Goal: Information Seeking & Learning: Learn about a topic

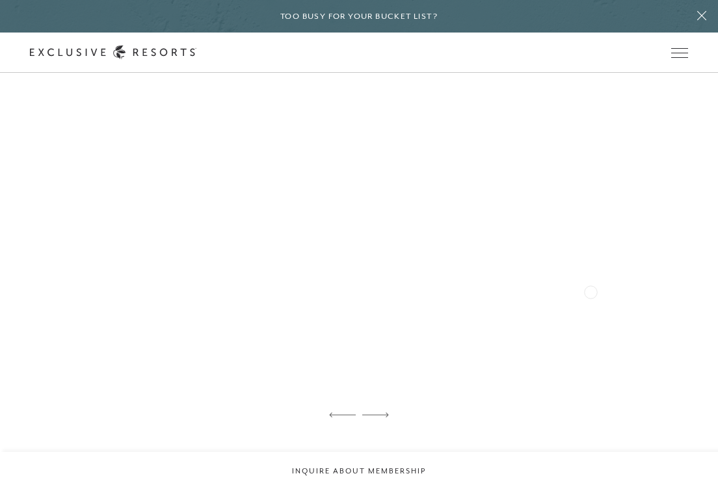
scroll to position [2209, 0]
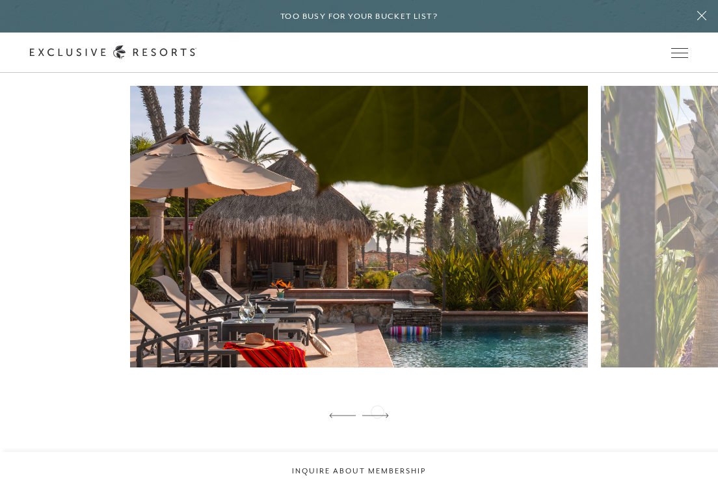
click at [377, 410] on div at bounding box center [375, 416] width 27 height 20
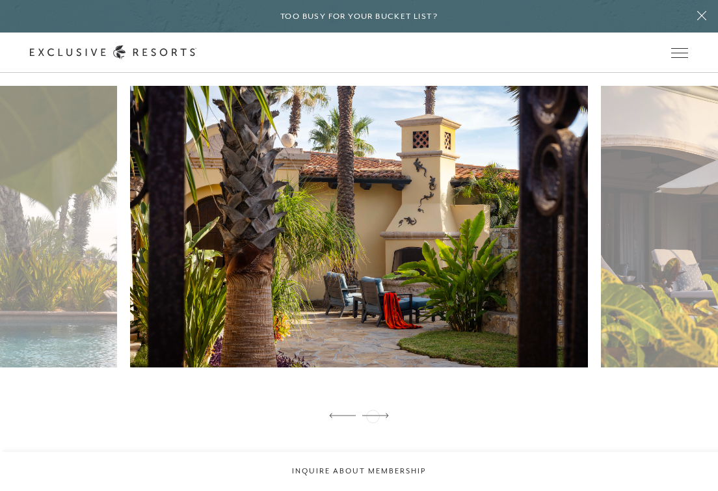
click at [373, 415] on icon at bounding box center [375, 415] width 27 height 5
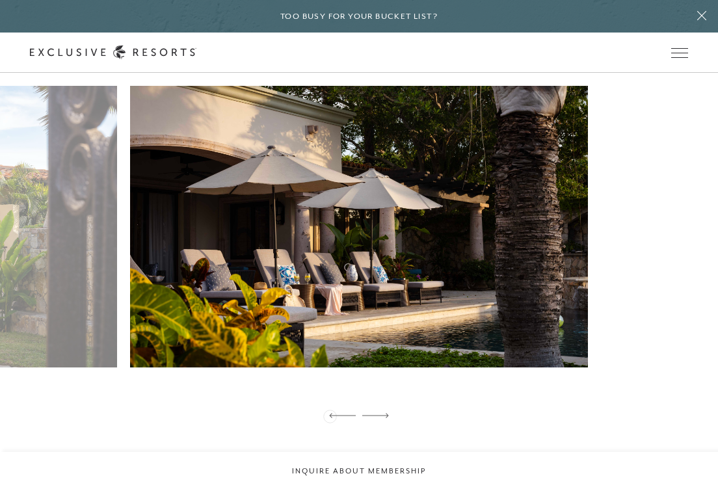
click at [330, 415] on icon at bounding box center [342, 415] width 27 height 5
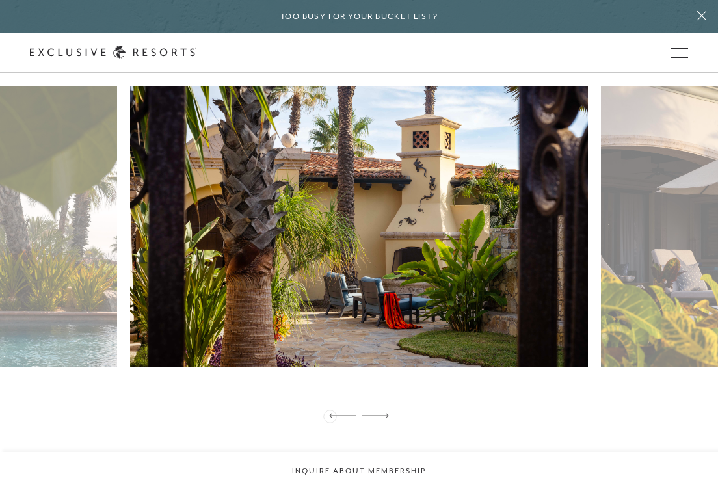
click at [330, 415] on icon at bounding box center [342, 415] width 27 height 5
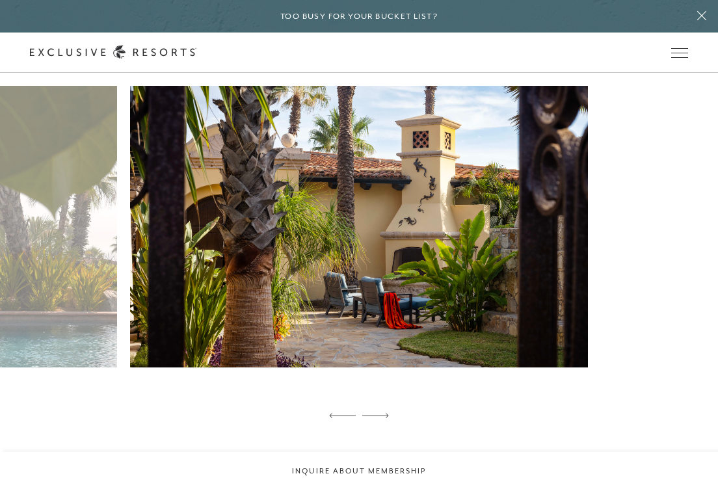
click at [421, 274] on figure at bounding box center [359, 246] width 458 height 321
click at [337, 415] on icon at bounding box center [342, 415] width 27 height 5
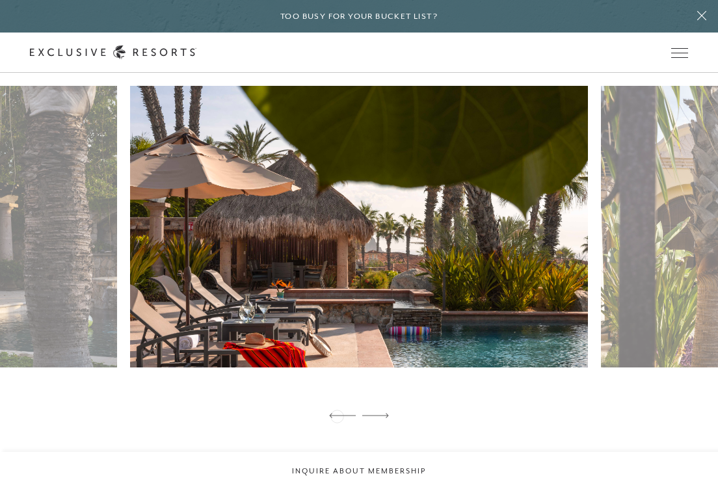
click at [337, 415] on icon at bounding box center [342, 415] width 27 height 5
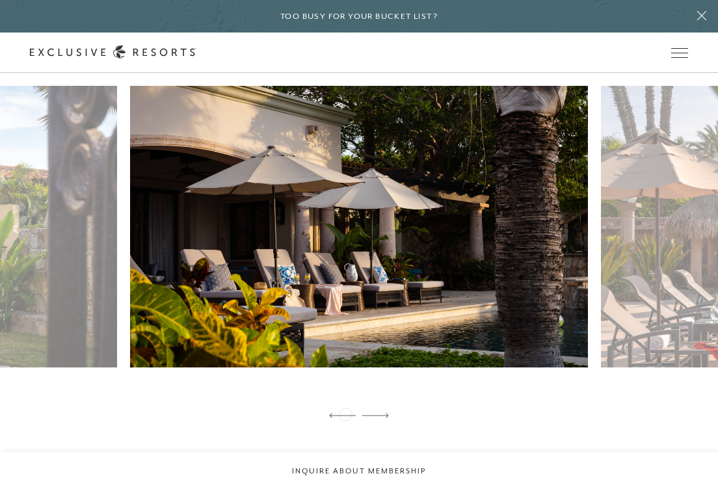
click at [345, 413] on icon at bounding box center [342, 415] width 27 height 5
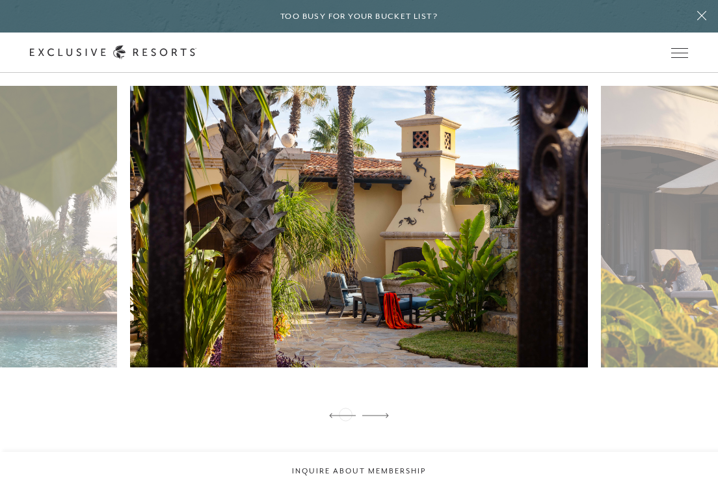
click at [345, 413] on icon at bounding box center [342, 415] width 27 height 5
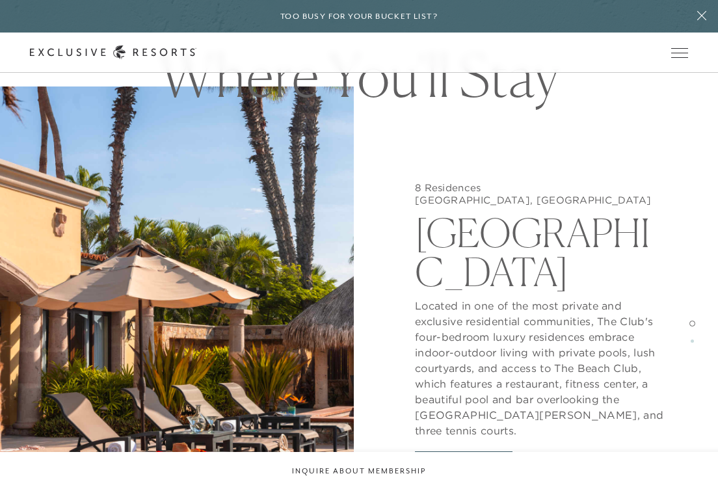
scroll to position [6540, 0]
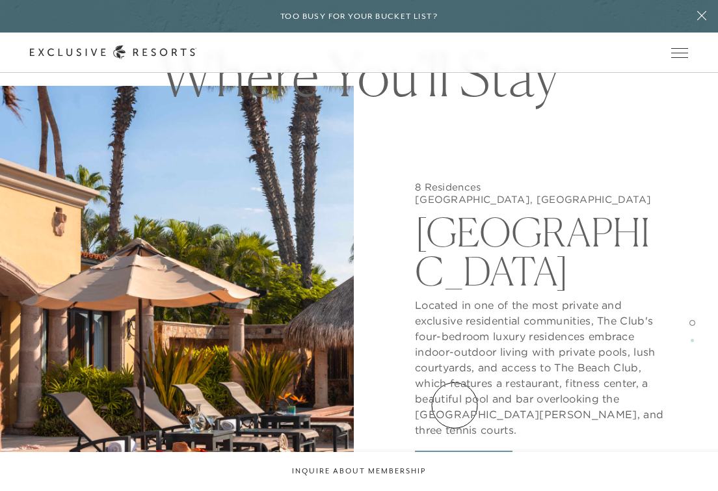
click at [454, 451] on button "View Gallery" at bounding box center [464, 463] width 98 height 25
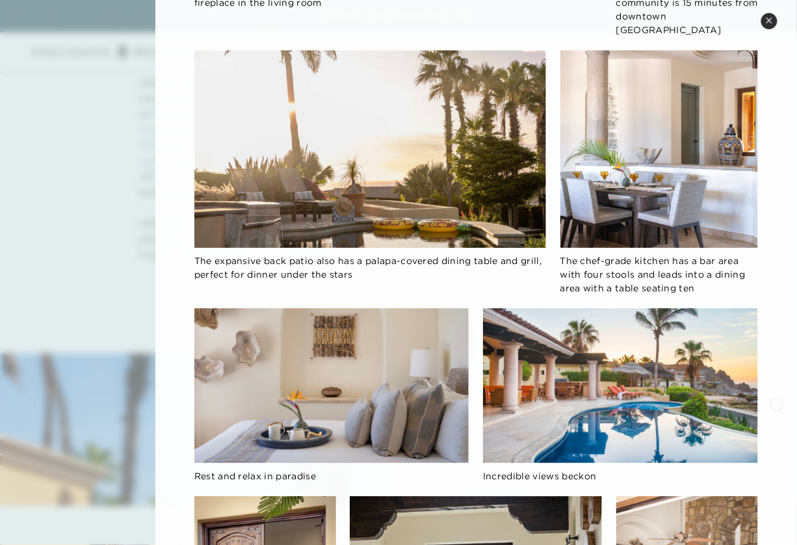
scroll to position [895, 0]
click at [717, 20] on icon at bounding box center [769, 20] width 5 height 5
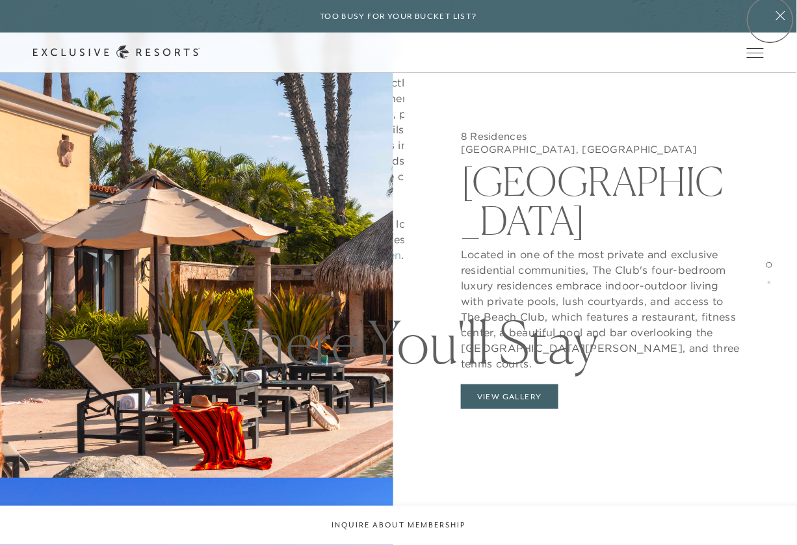
scroll to position [6958, 0]
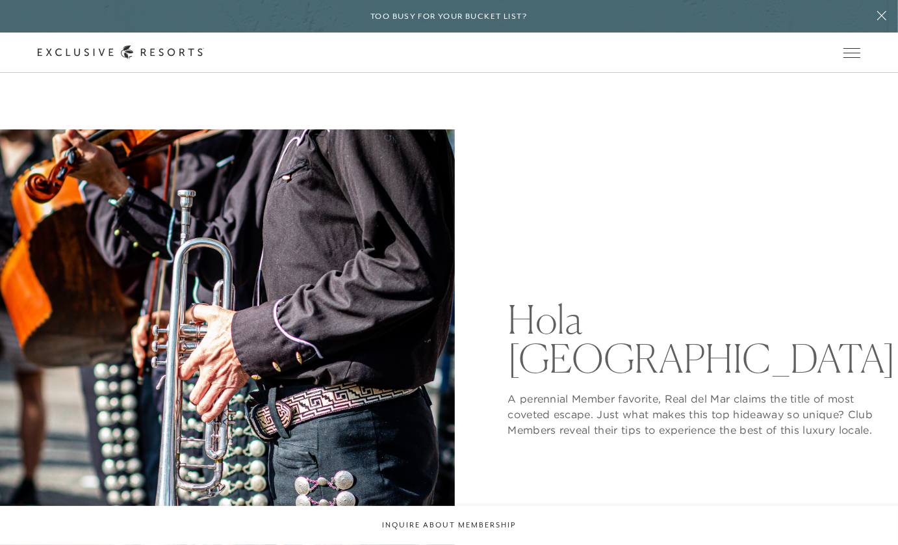
scroll to position [7, 0]
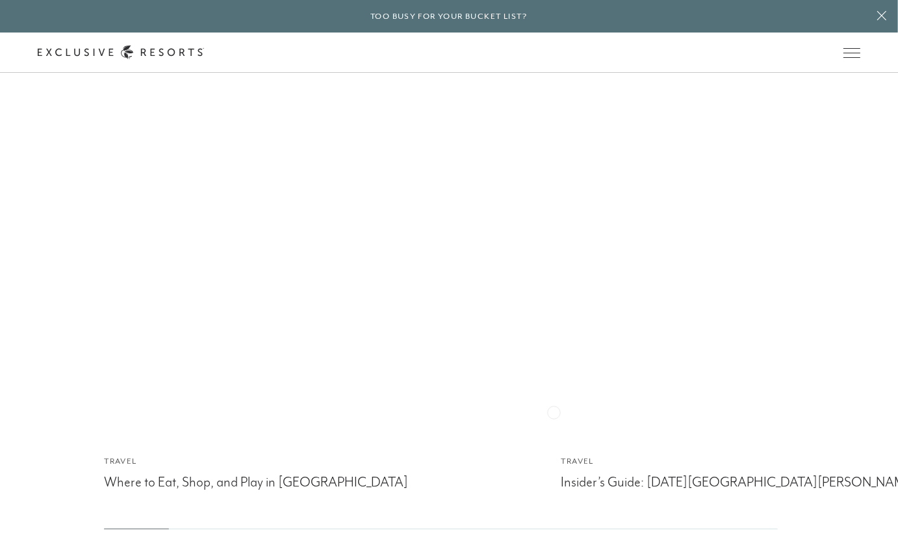
scroll to position [5000, 0]
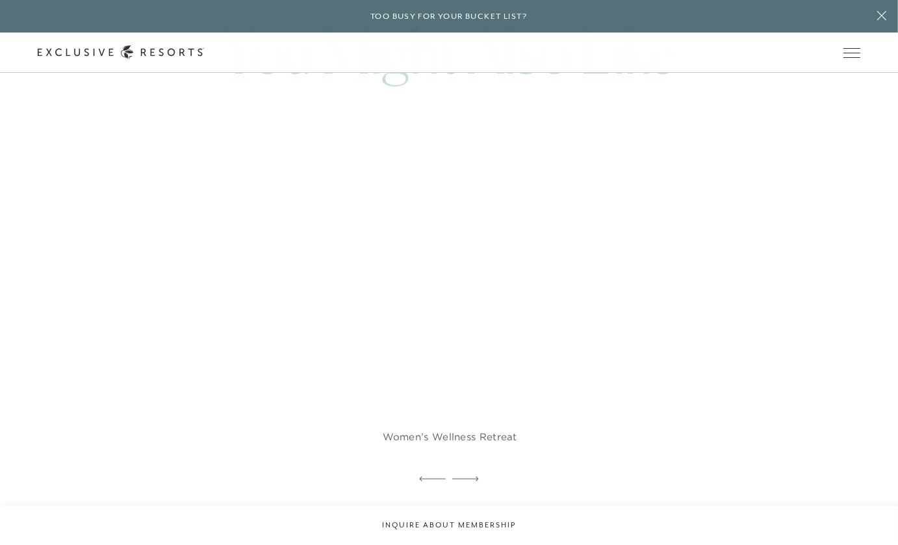
scroll to position [2622, 0]
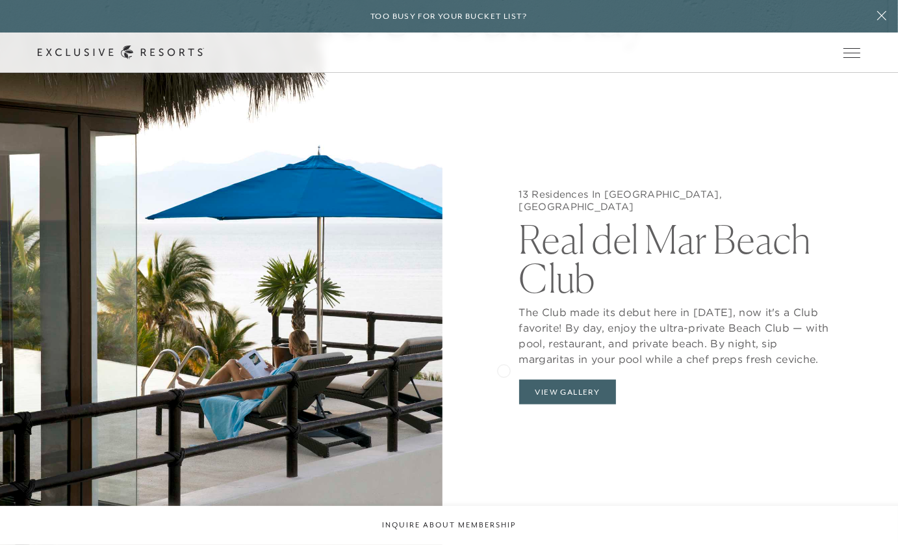
scroll to position [1304, 0]
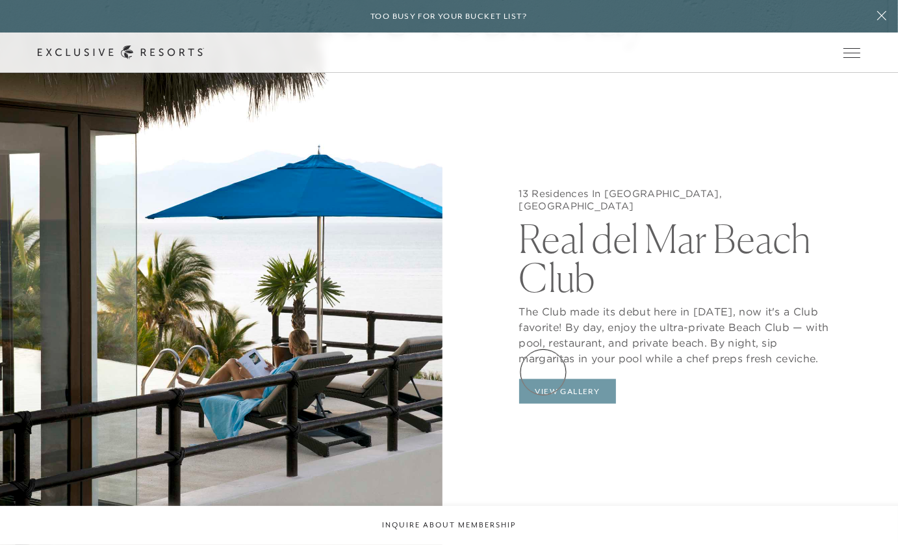
click at [544, 379] on button "View Gallery" at bounding box center [568, 391] width 98 height 25
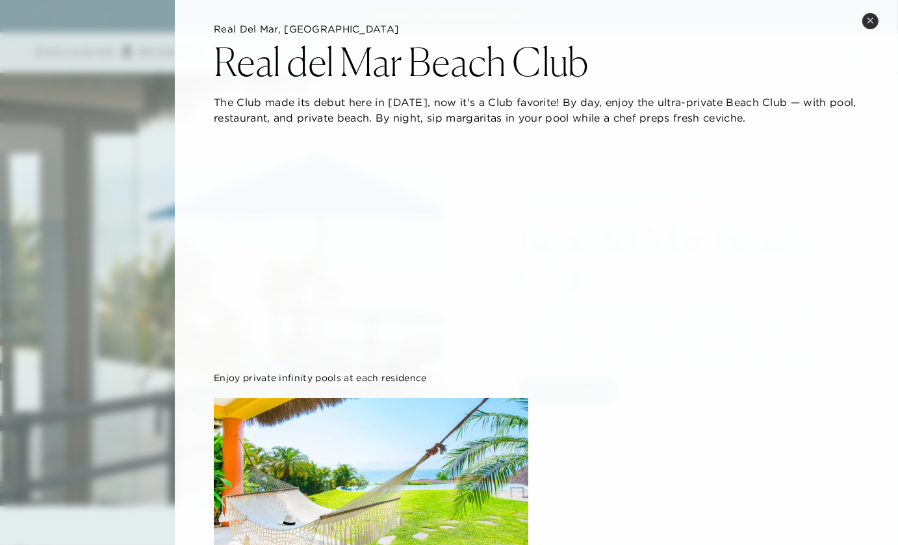
scroll to position [18, 0]
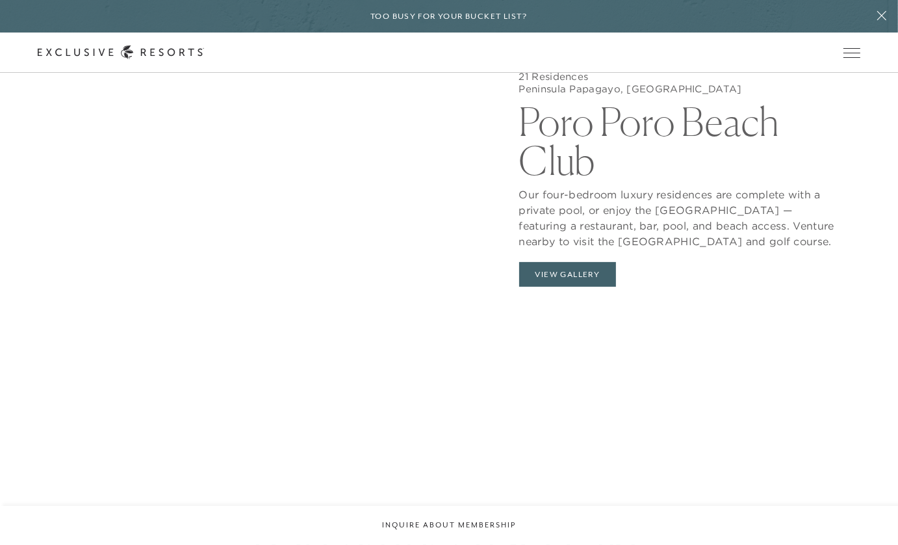
scroll to position [4273, 0]
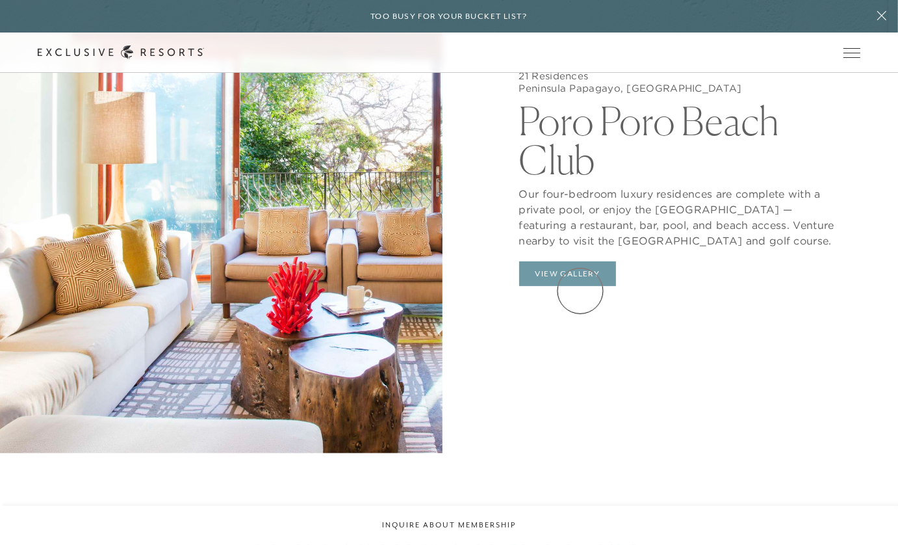
click at [581, 286] on button "View Gallery" at bounding box center [568, 273] width 98 height 25
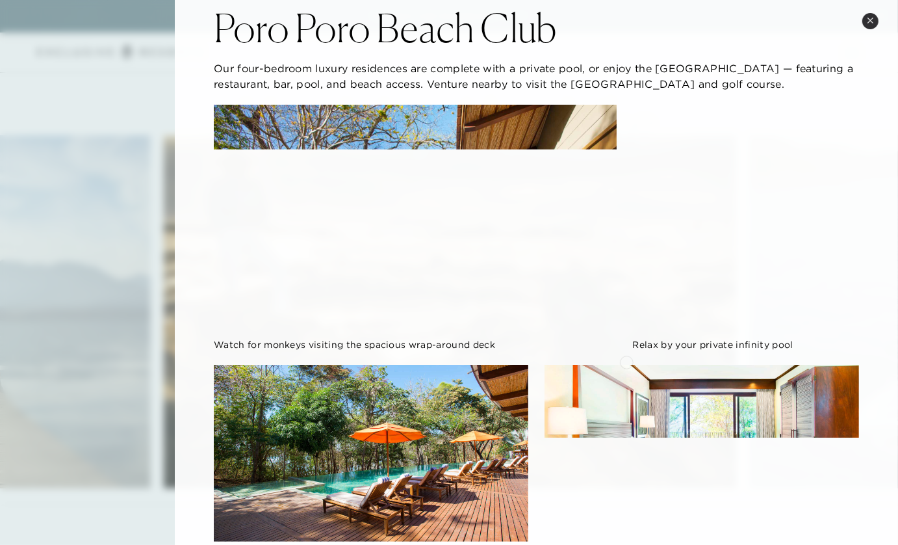
scroll to position [36, 0]
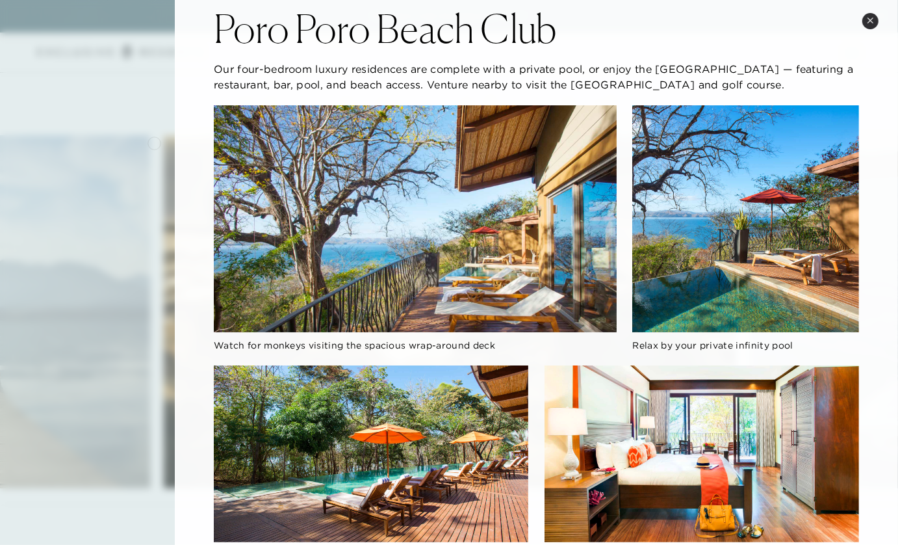
click at [128, 152] on div at bounding box center [449, 272] width 898 height 545
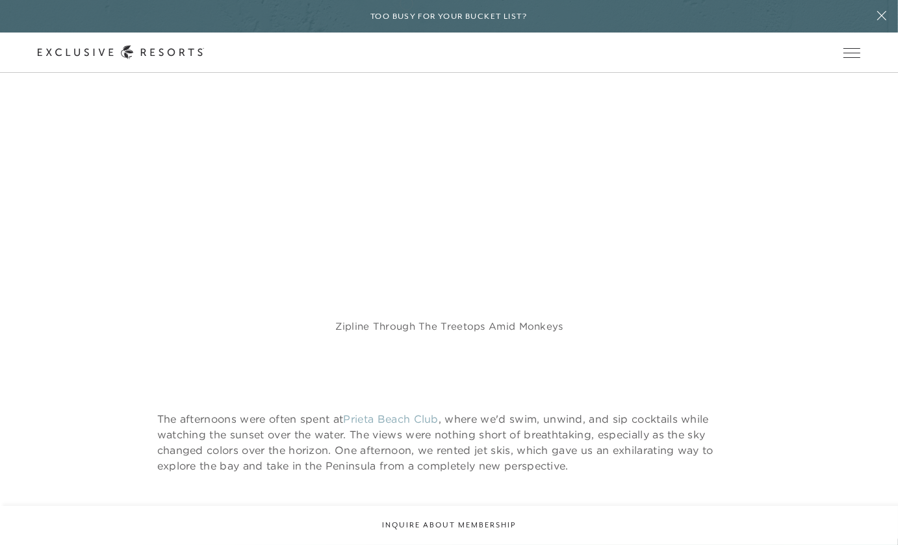
scroll to position [2131, 0]
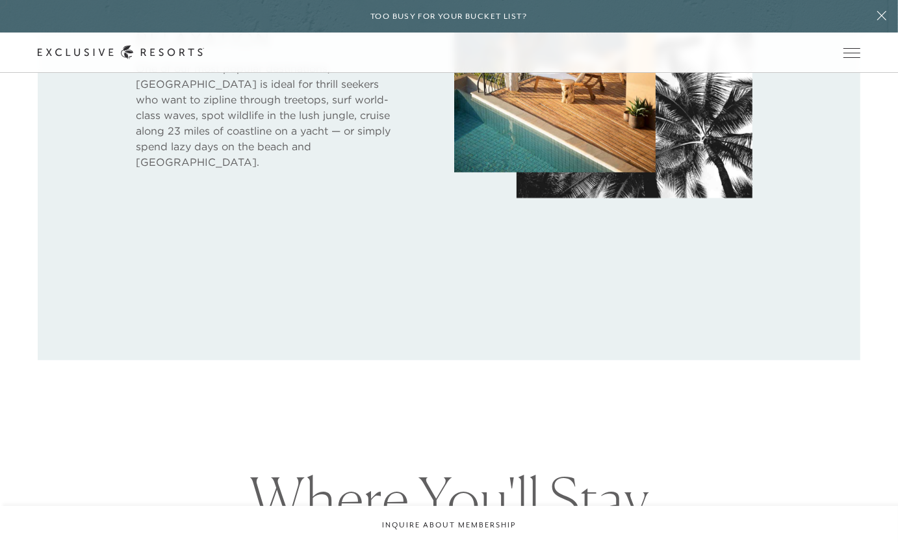
scroll to position [688, 0]
